Goal: Task Accomplishment & Management: Manage account settings

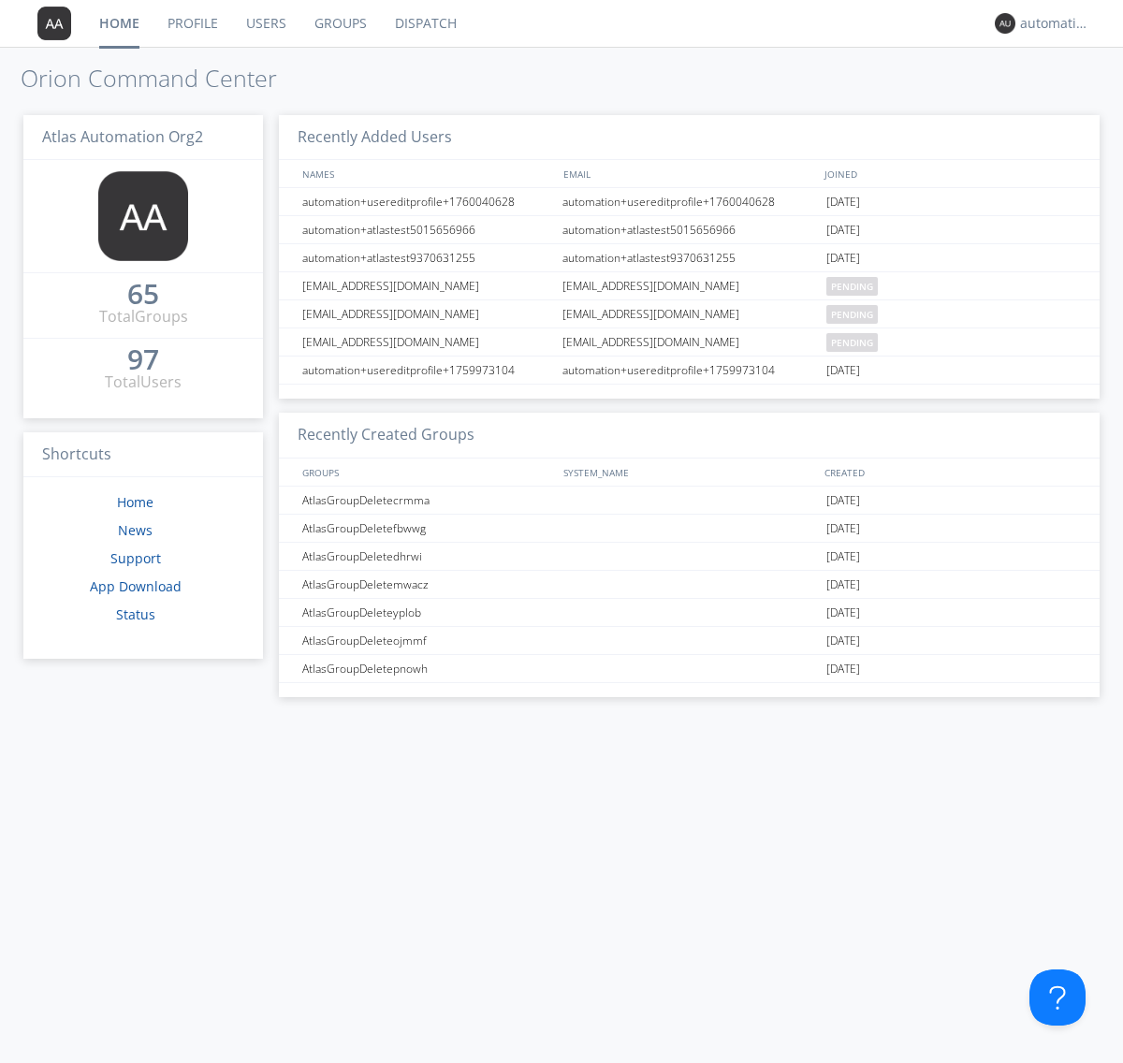
click at [192, 23] on link "Profile" at bounding box center [193, 23] width 79 height 47
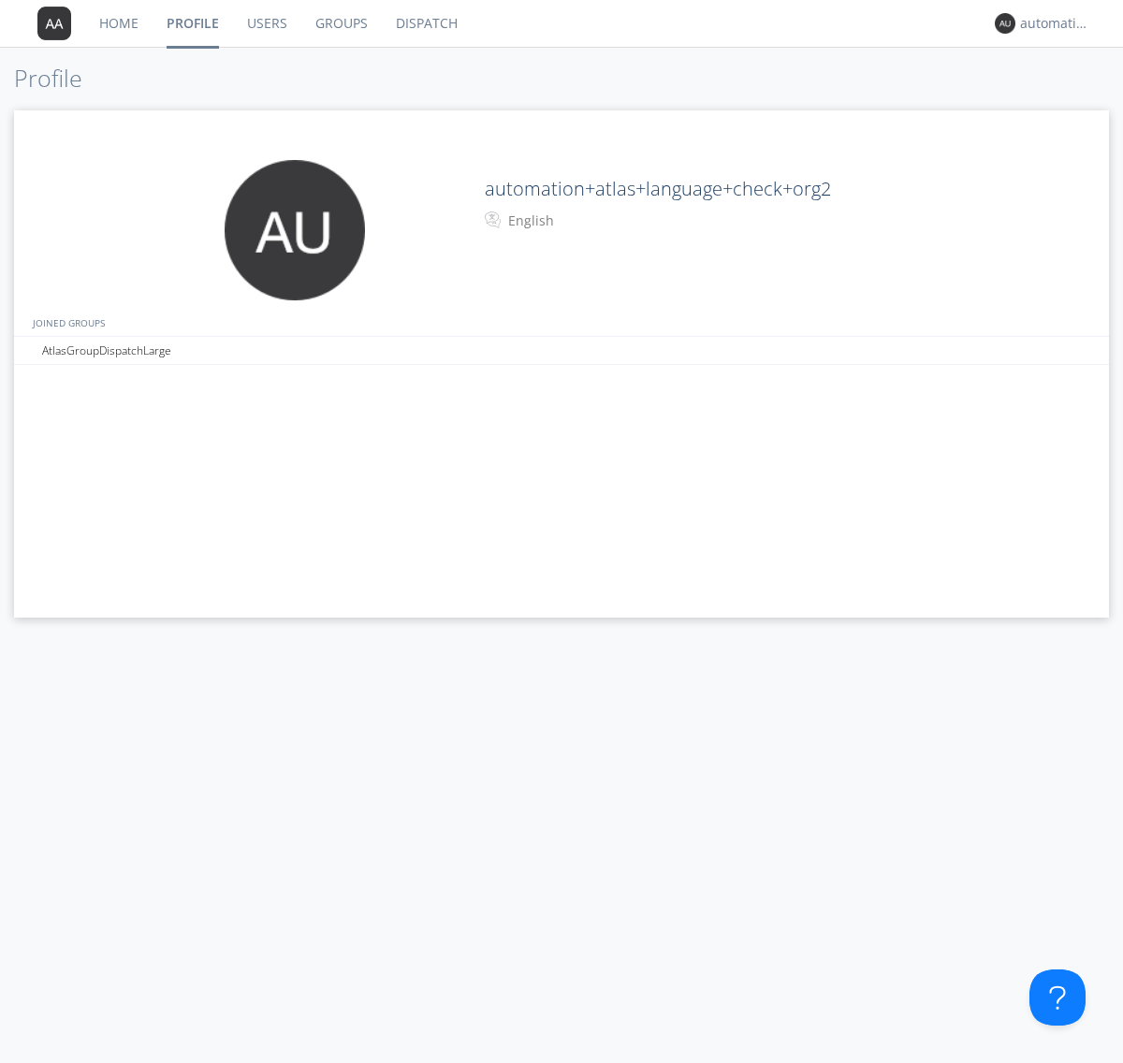
click at [584, 221] on div "English" at bounding box center [586, 221] width 156 height 19
click at [266, 23] on link "Users" at bounding box center [267, 23] width 68 height 47
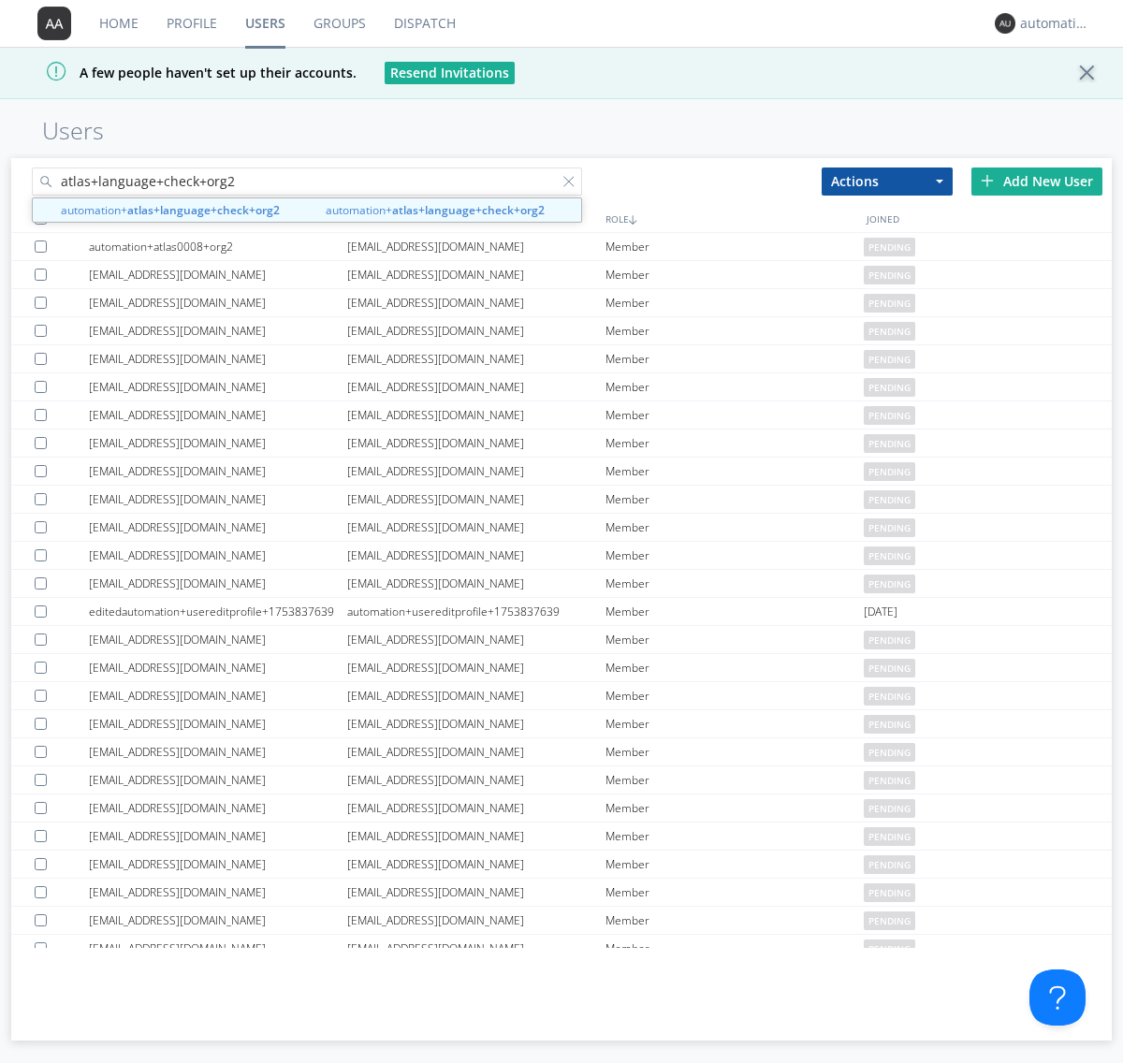
type input "atlas+language+check+org2"
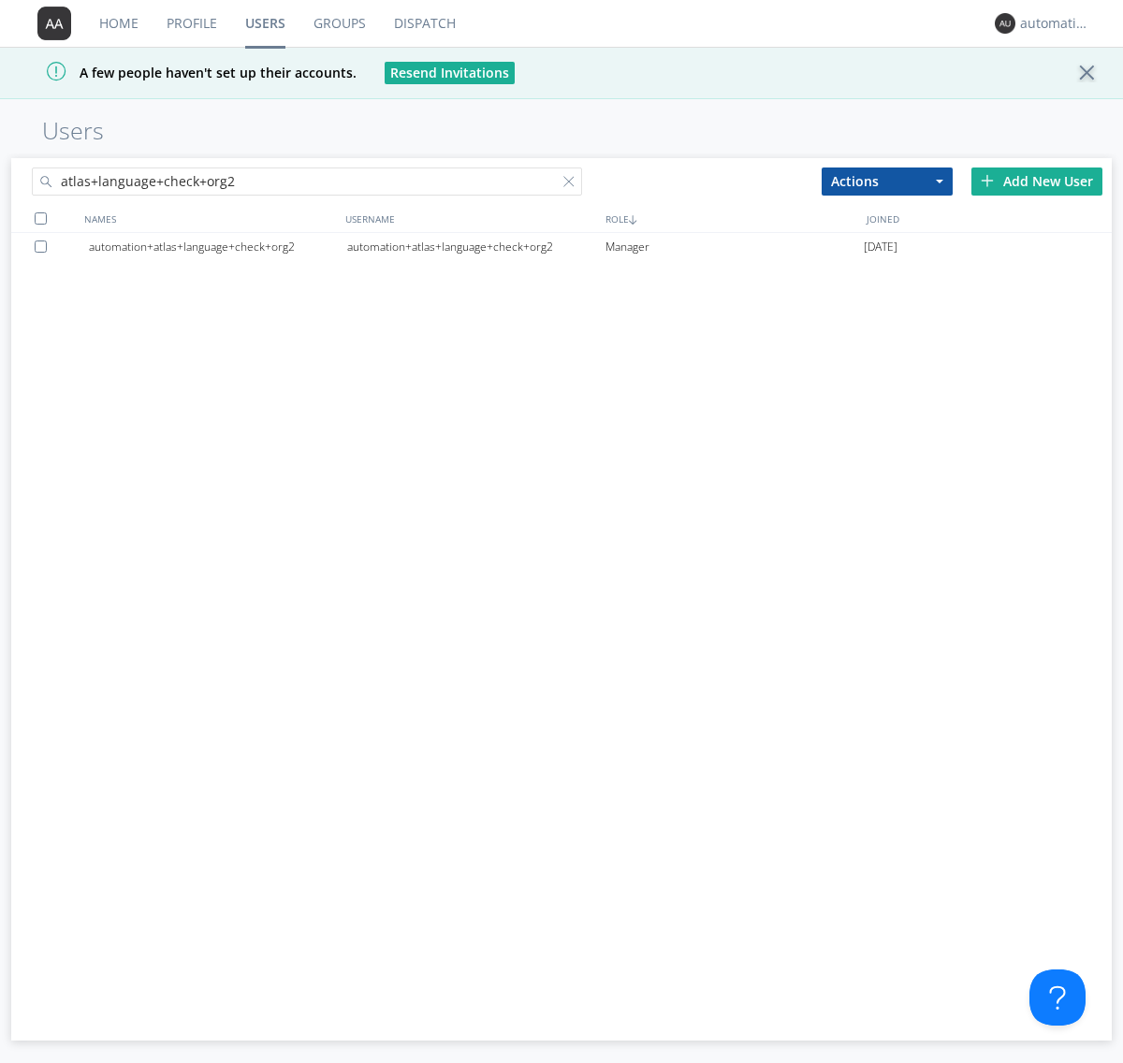
click at [476, 246] on div "automation+atlas+language+check+org2" at bounding box center [476, 247] width 258 height 28
click at [191, 23] on link "Profile" at bounding box center [192, 23] width 79 height 47
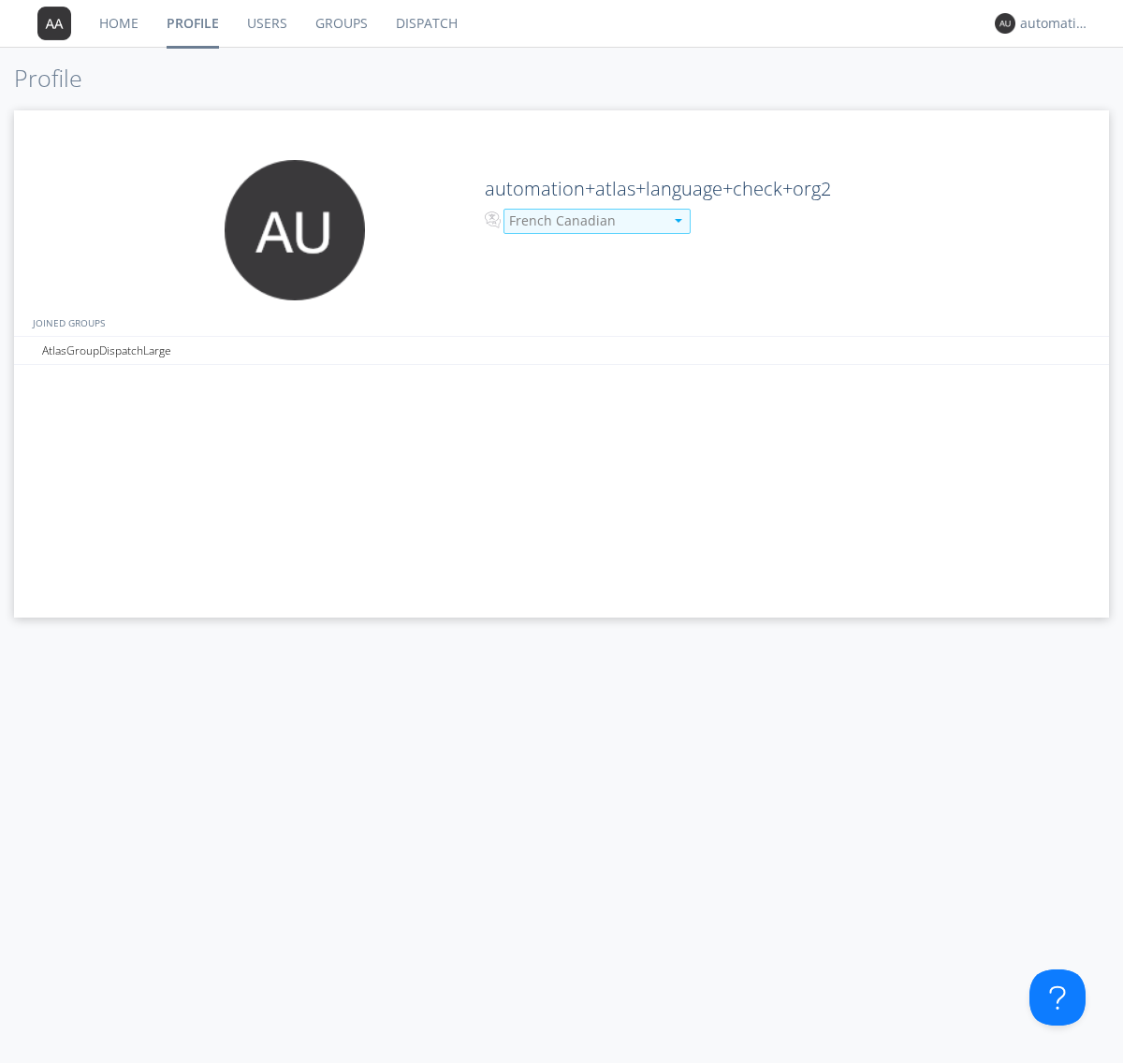
click at [584, 221] on div "French Canadian" at bounding box center [586, 221] width 154 height 19
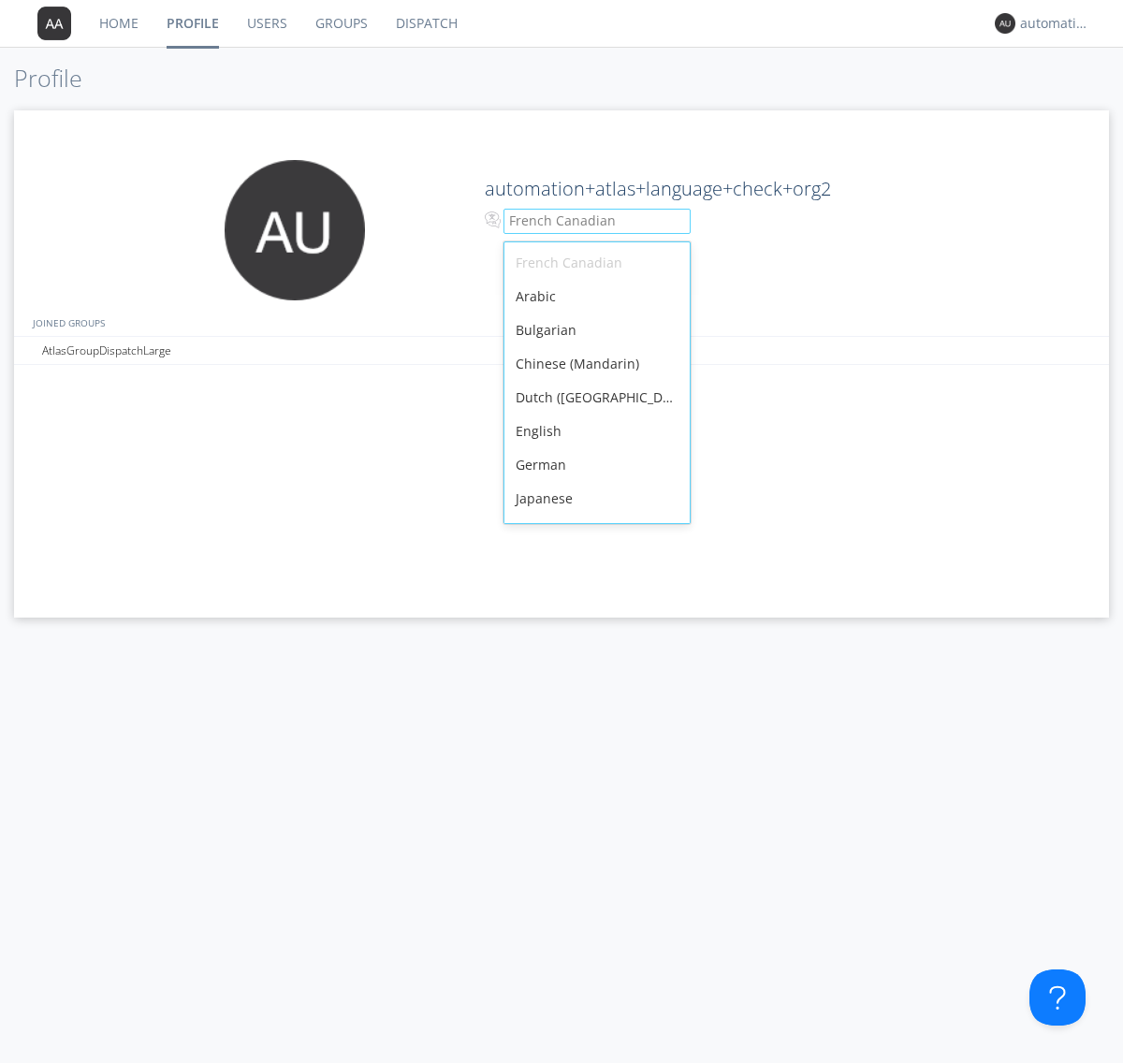
click at [593, 415] on div "English" at bounding box center [597, 432] width 185 height 34
click at [266, 23] on link "Users" at bounding box center [267, 23] width 68 height 47
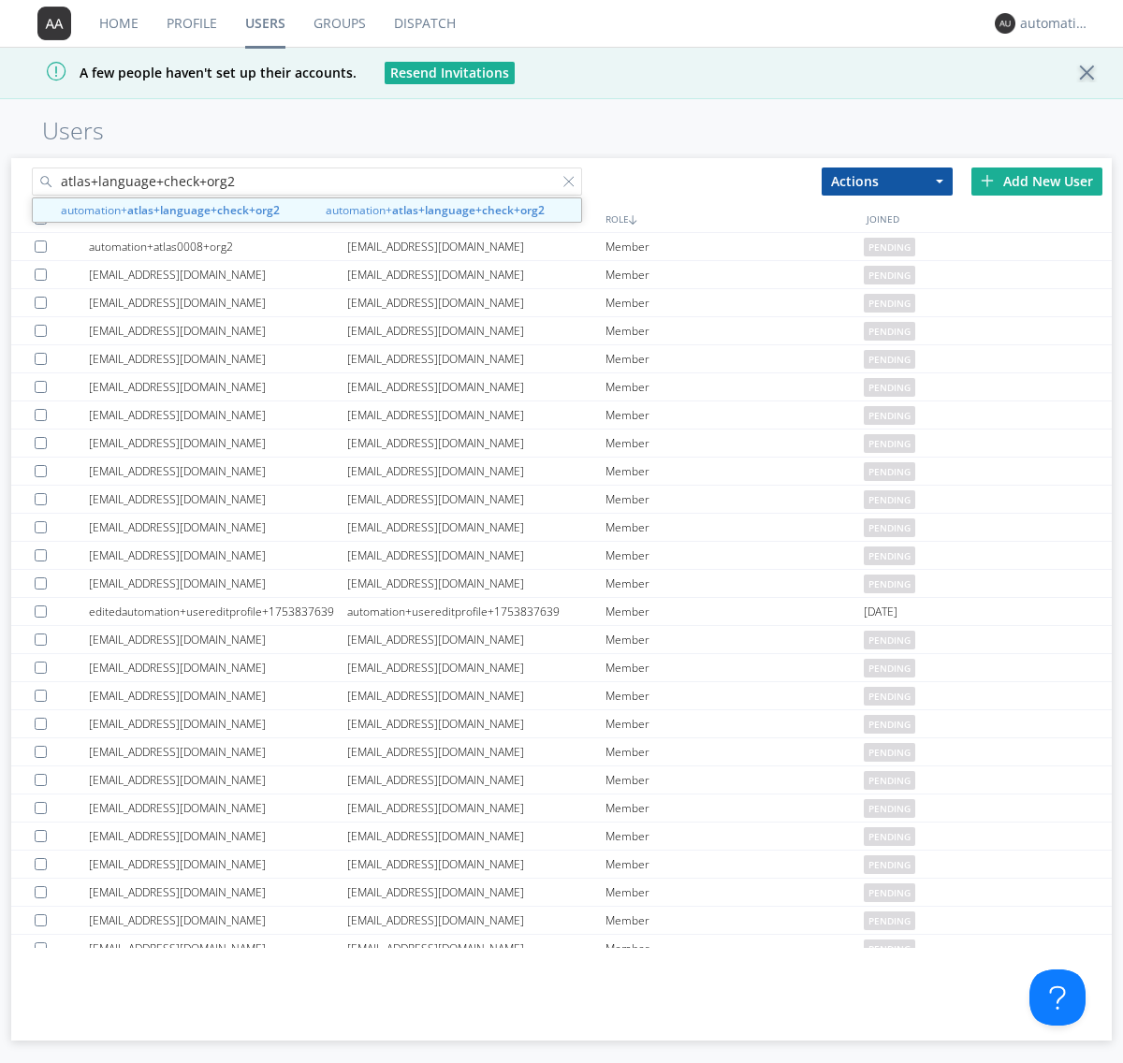
type input "atlas+language+check+org2"
